Goal: Find specific page/section: Find specific page/section

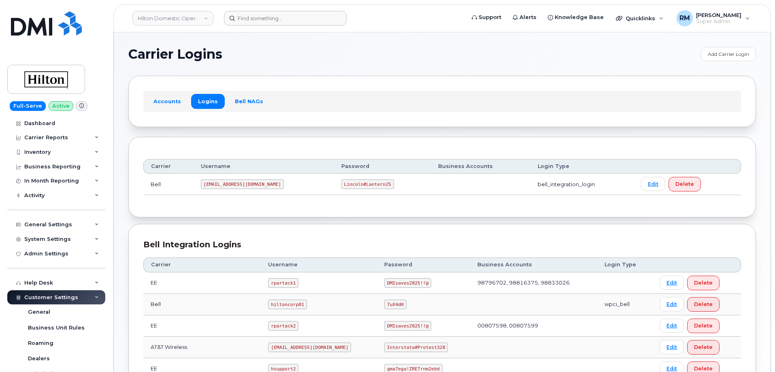
scroll to position [202, 0]
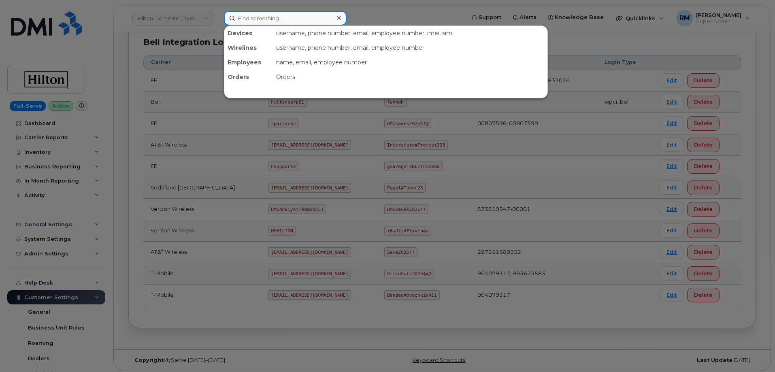
click at [264, 18] on input at bounding box center [285, 18] width 123 height 15
paste input "4047359067"
type input "4047359067"
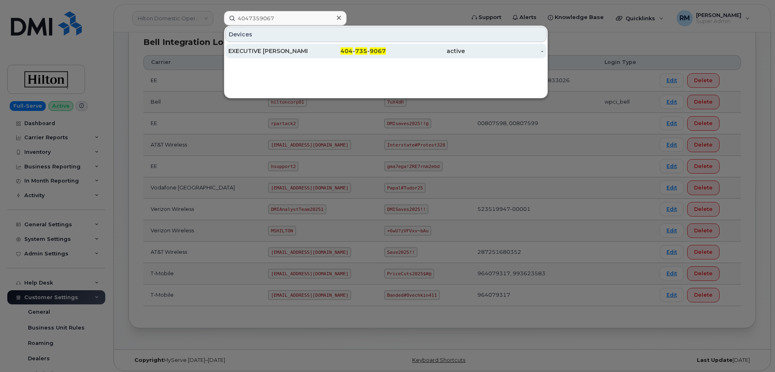
click at [269, 55] on div "EXECUTIVE [PERSON_NAME]" at bounding box center [267, 51] width 79 height 8
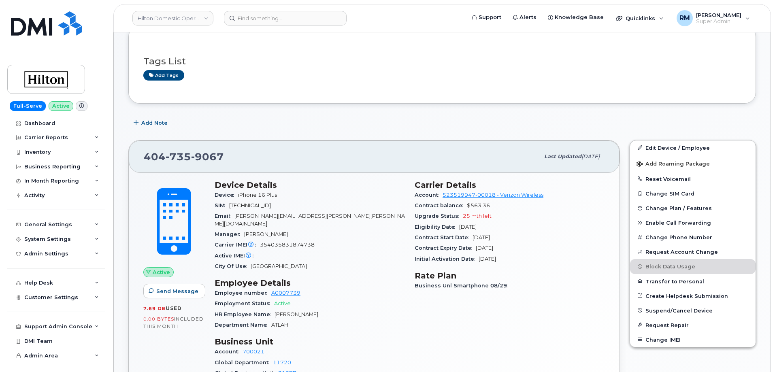
scroll to position [162, 0]
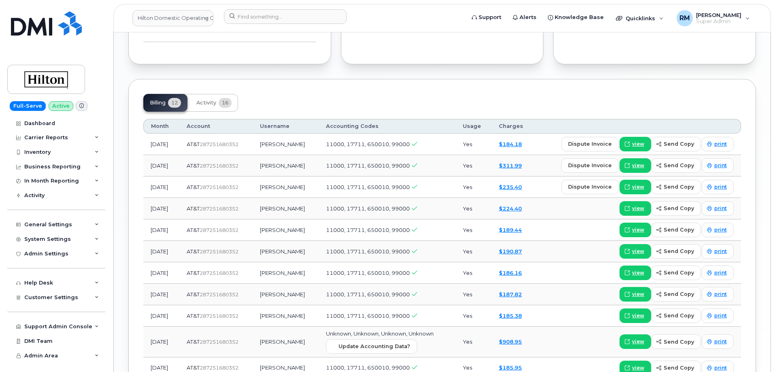
scroll to position [729, 0]
